Goal: Task Accomplishment & Management: Manage account settings

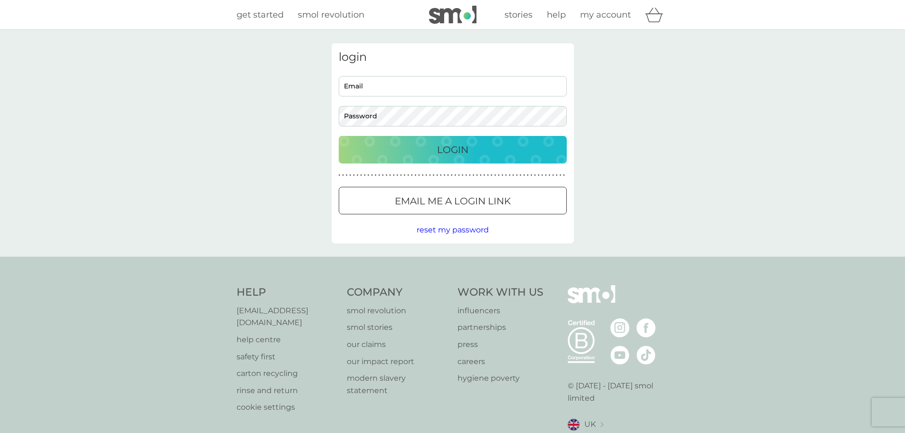
type input "carolhollier@aol.com"
click at [456, 147] on p "Login" at bounding box center [452, 149] width 31 height 15
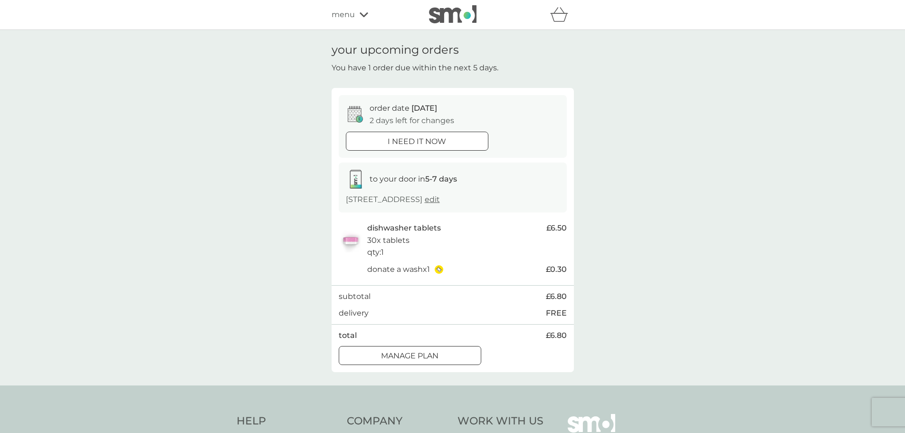
click at [400, 142] on div at bounding box center [417, 141] width 34 height 10
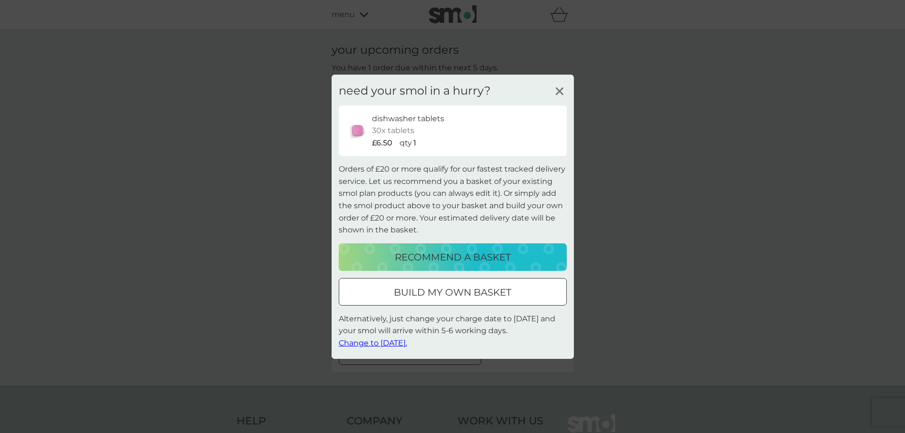
click at [363, 340] on span "Change to [DATE]." at bounding box center [373, 342] width 68 height 9
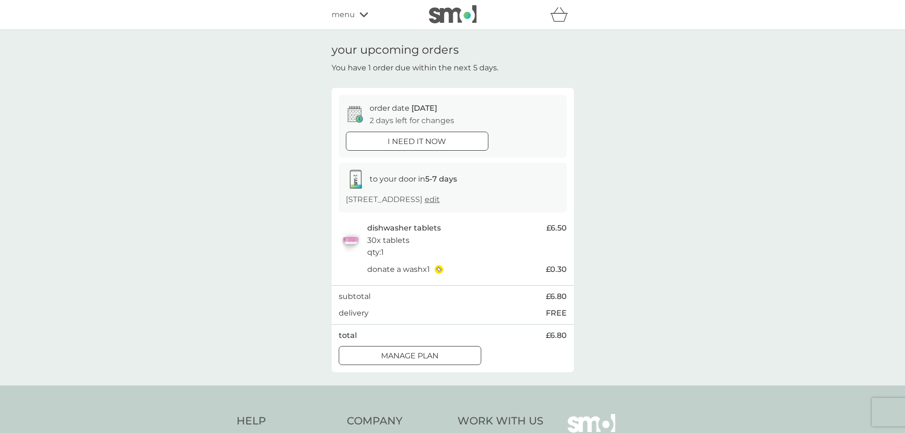
scroll to position [48, 0]
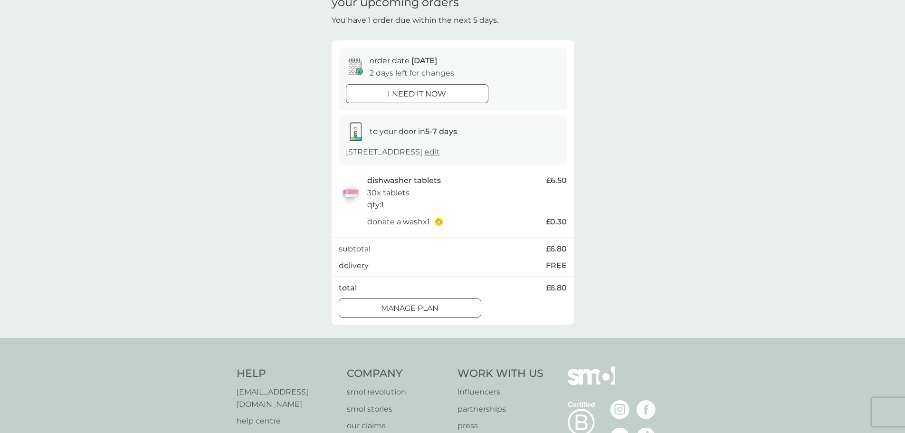
click at [420, 305] on div at bounding box center [410, 309] width 34 height 10
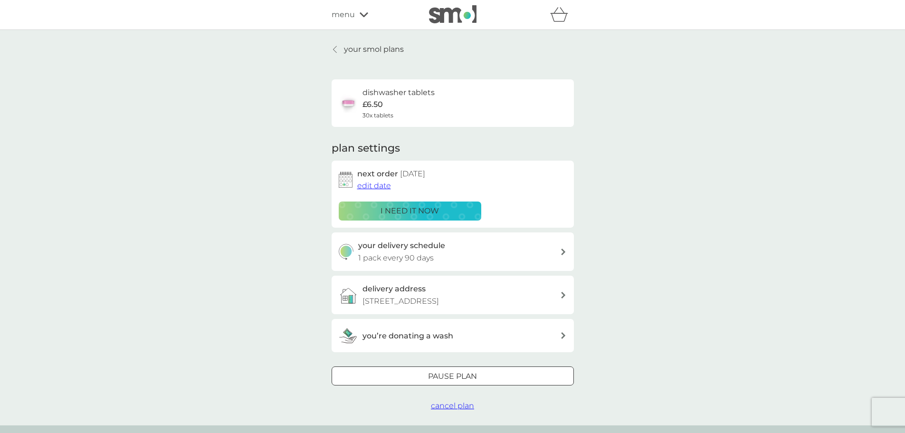
click at [374, 185] on span "edit date" at bounding box center [374, 185] width 34 height 9
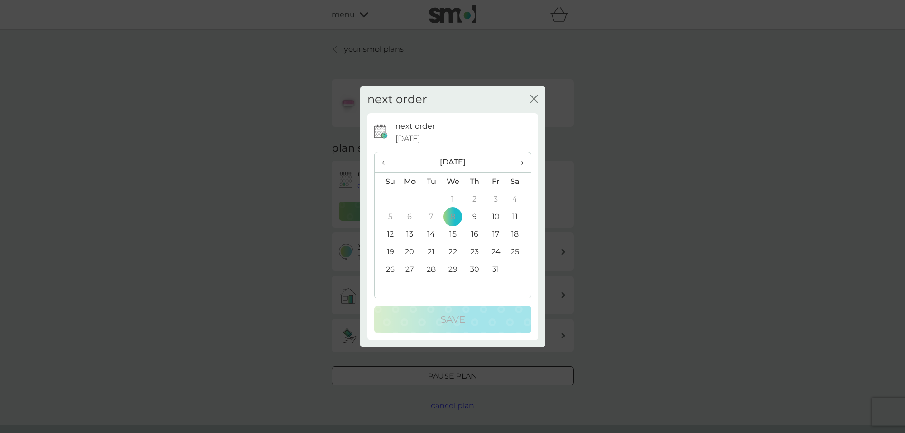
click at [535, 96] on icon "close" at bounding box center [534, 99] width 9 height 9
